Goal: Share content: Share content

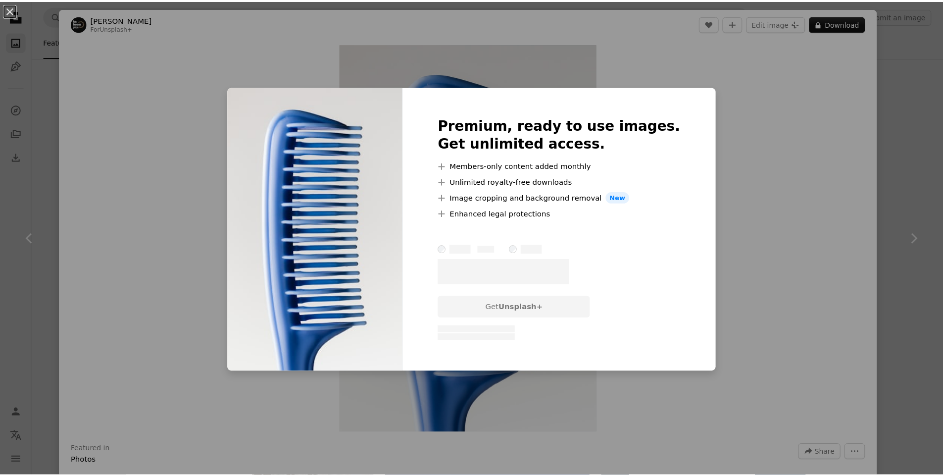
scroll to position [969, 0]
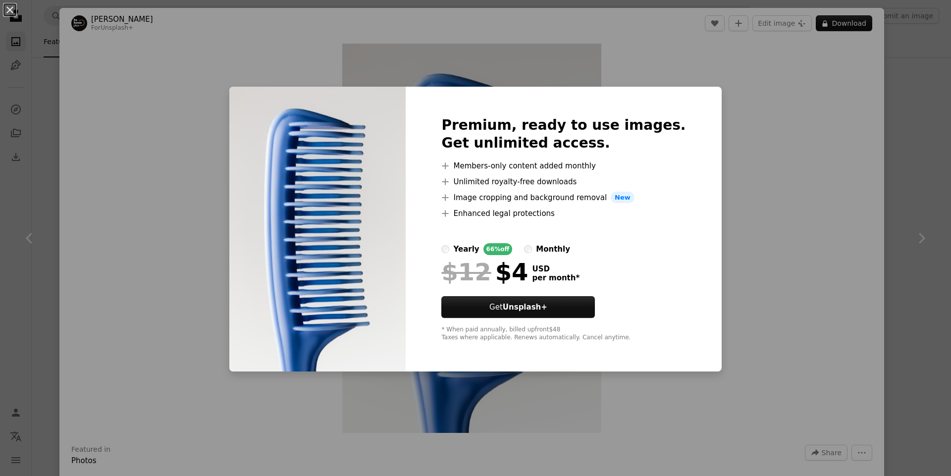
click at [707, 110] on div "An X shape Premium, ready to use images. Get unlimited access. A plus sign Memb…" at bounding box center [475, 238] width 951 height 476
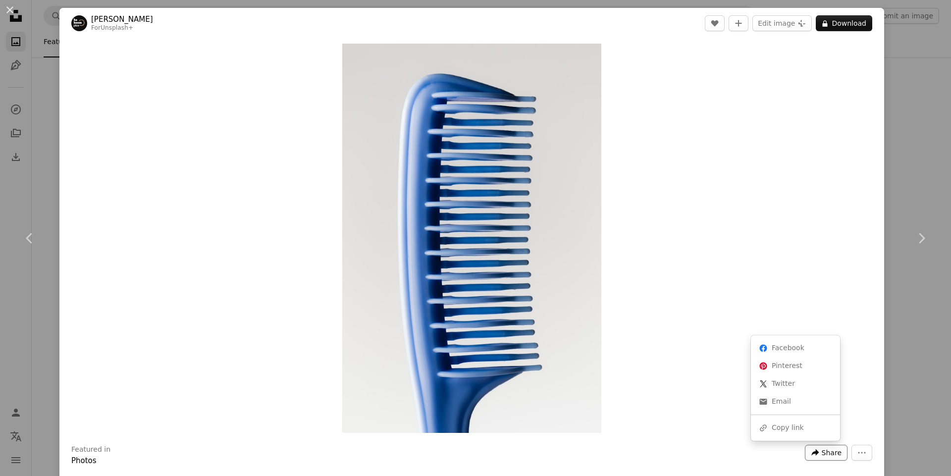
click at [821, 455] on span "Share" at bounding box center [831, 452] width 20 height 15
click at [4, 16] on button "An X shape" at bounding box center [10, 10] width 12 height 12
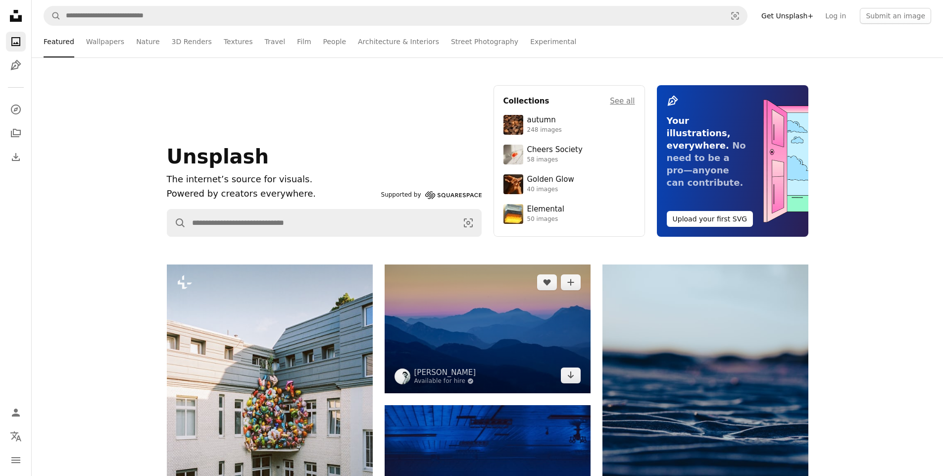
click at [488, 374] on img at bounding box center [488, 328] width 206 height 129
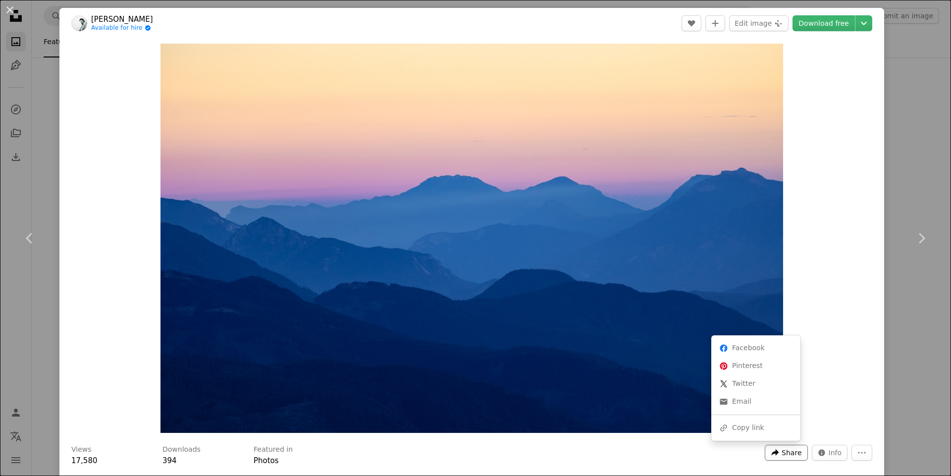
click at [781, 453] on span "Share" at bounding box center [791, 452] width 20 height 15
click at [747, 419] on div "A URL sharing icon (chains) Copy link" at bounding box center [755, 428] width 81 height 18
click at [781, 454] on span "Share" at bounding box center [791, 452] width 20 height 15
click at [740, 420] on div "A URL sharing icon (chains) Copy link" at bounding box center [755, 428] width 81 height 18
click at [772, 451] on icon "A forward-right arrow" at bounding box center [774, 452] width 9 height 9
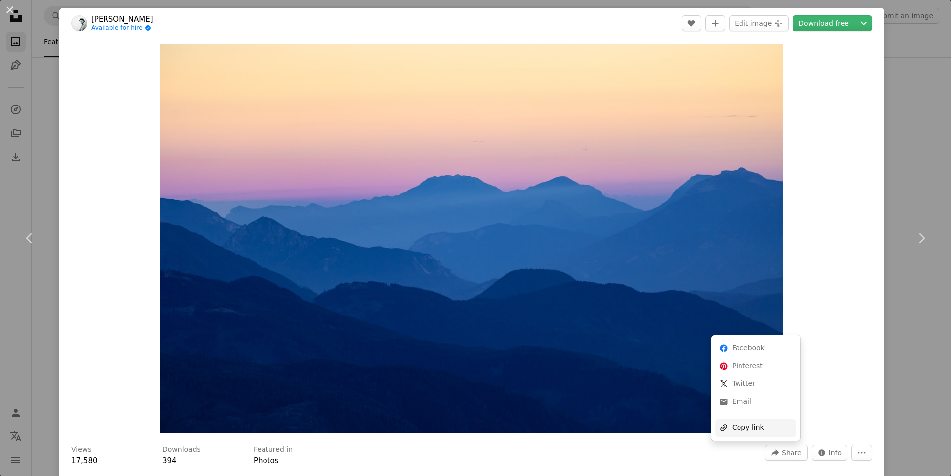
click at [738, 428] on div "A URL sharing icon (chains) Copy link" at bounding box center [755, 428] width 81 height 18
